Goal: Information Seeking & Learning: Learn about a topic

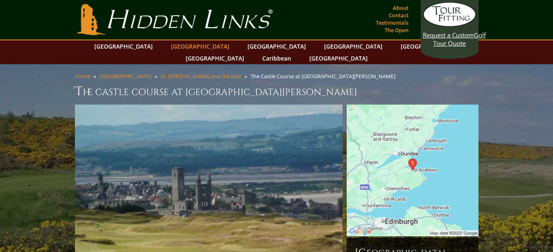
click at [177, 49] on link "[GEOGRAPHIC_DATA]" at bounding box center [200, 46] width 67 height 12
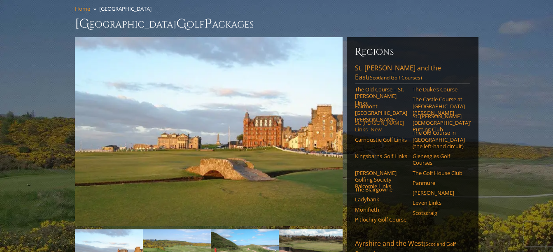
scroll to position [82, 0]
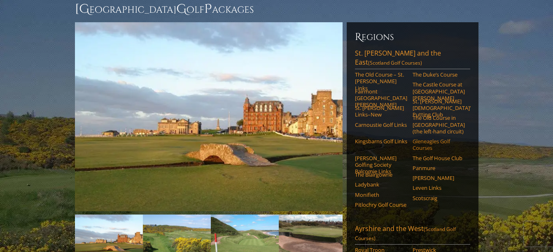
click at [421, 138] on link "Gleneagles Golf Courses" at bounding box center [438, 145] width 52 height 14
click at [369, 181] on link "Ladybank" at bounding box center [381, 184] width 52 height 7
click at [418, 174] on link "[PERSON_NAME]" at bounding box center [438, 177] width 52 height 7
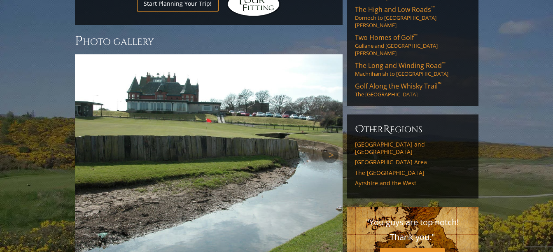
scroll to position [535, 0]
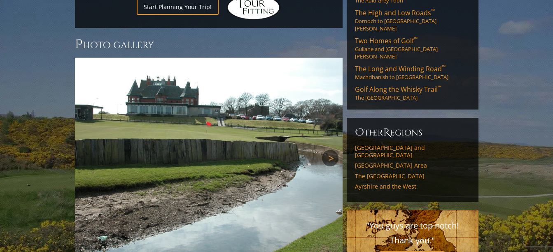
click at [330, 150] on link "Next" at bounding box center [330, 158] width 16 height 16
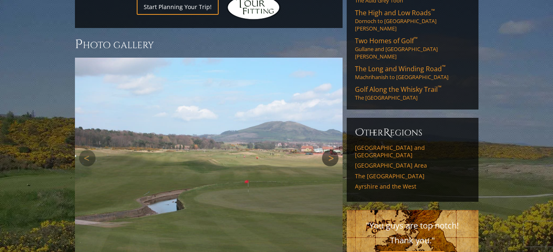
click at [330, 150] on link "Next" at bounding box center [330, 158] width 16 height 16
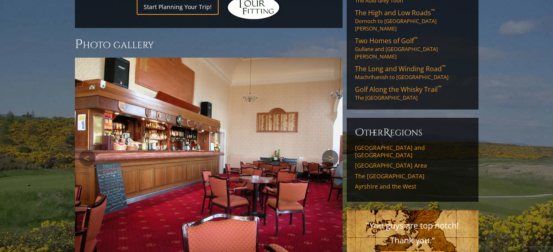
click at [330, 150] on link "Next" at bounding box center [330, 158] width 16 height 16
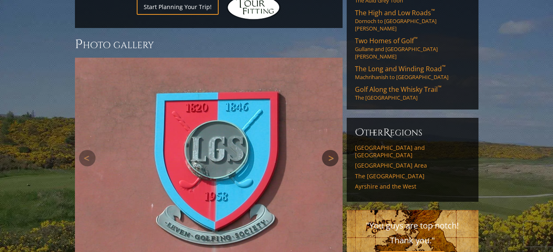
click at [330, 150] on link "Next" at bounding box center [330, 158] width 16 height 16
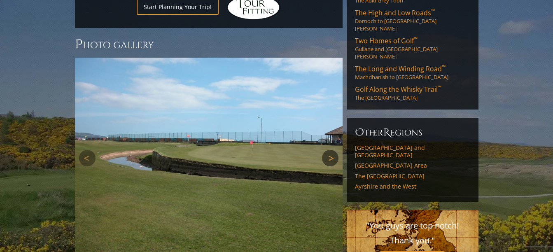
click at [330, 150] on link "Next" at bounding box center [330, 158] width 16 height 16
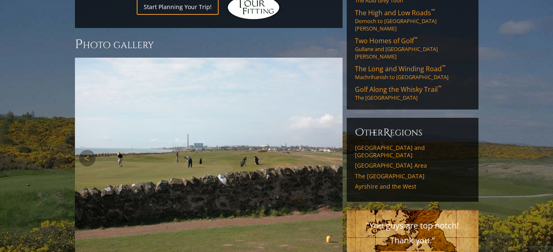
click at [330, 150] on link "Next" at bounding box center [330, 158] width 16 height 16
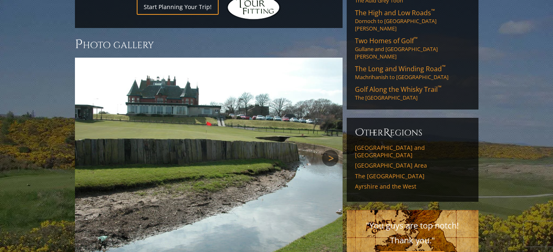
click at [330, 150] on link "Next" at bounding box center [330, 158] width 16 height 16
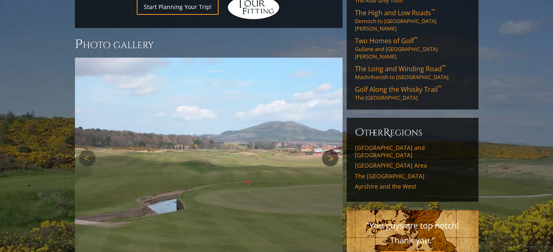
click at [330, 150] on link "Next" at bounding box center [330, 158] width 16 height 16
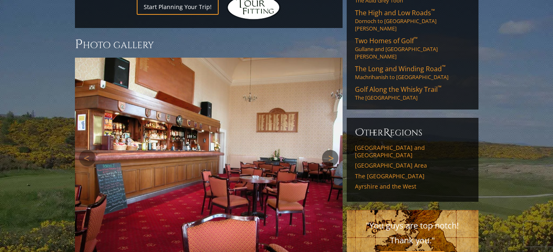
click at [330, 150] on link "Next" at bounding box center [330, 158] width 16 height 16
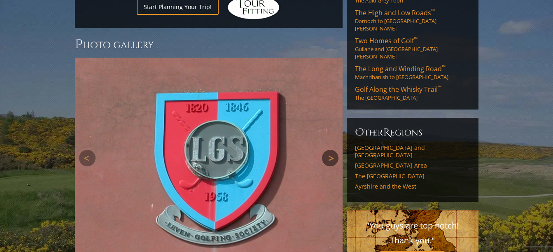
click at [330, 150] on link "Next" at bounding box center [330, 158] width 16 height 16
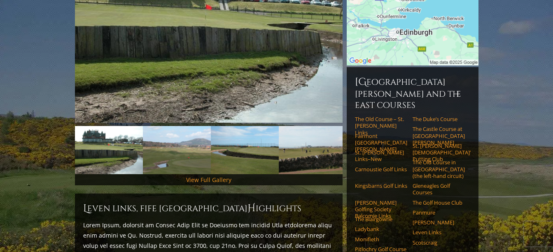
scroll to position [212, 0]
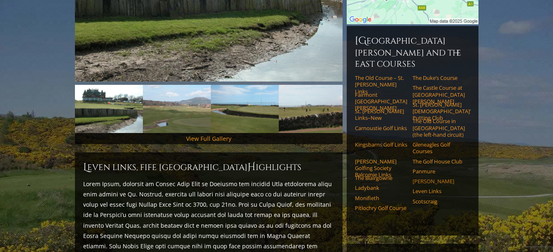
click at [420, 178] on link "[PERSON_NAME]" at bounding box center [438, 181] width 52 height 7
